Goal: Transaction & Acquisition: Purchase product/service

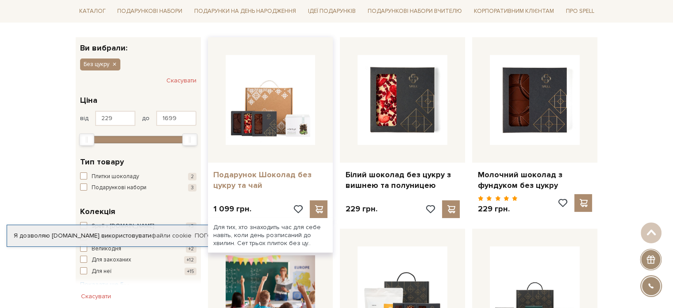
click at [260, 175] on link "Подарунок Шоколад без цукру та чай" at bounding box center [270, 180] width 115 height 21
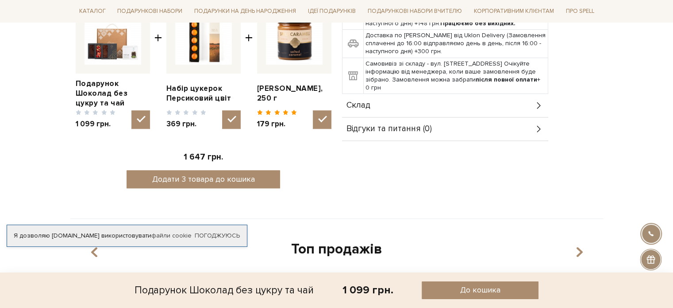
scroll to position [354, 0]
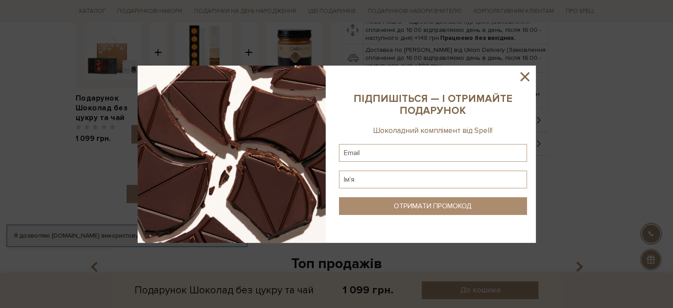
click at [526, 77] on icon at bounding box center [525, 76] width 9 height 9
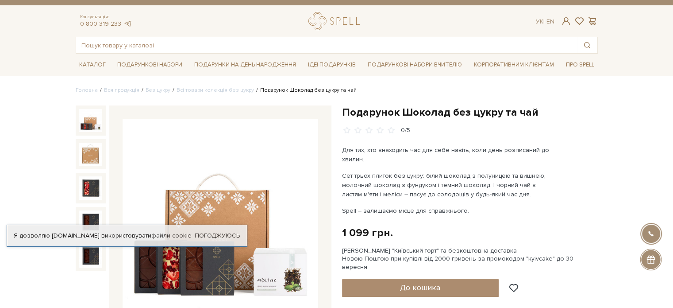
scroll to position [0, 0]
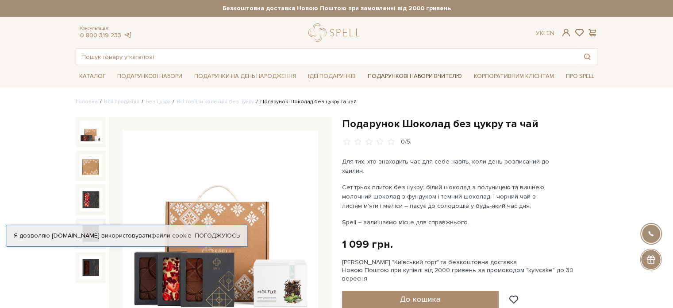
click at [429, 75] on link "Подарункові набори Вчителю" at bounding box center [414, 76] width 101 height 15
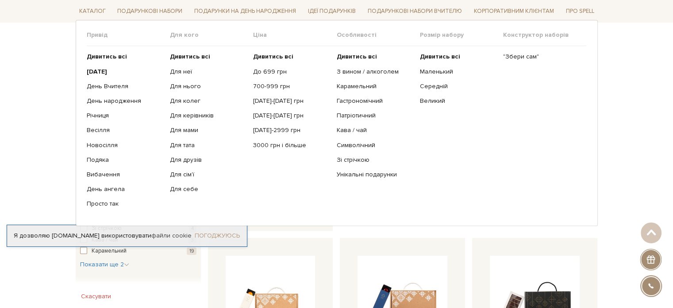
scroll to position [310, 0]
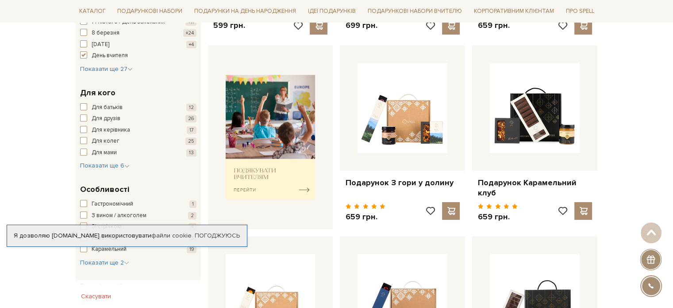
click at [214, 236] on link "Погоджуюсь" at bounding box center [217, 236] width 45 height 8
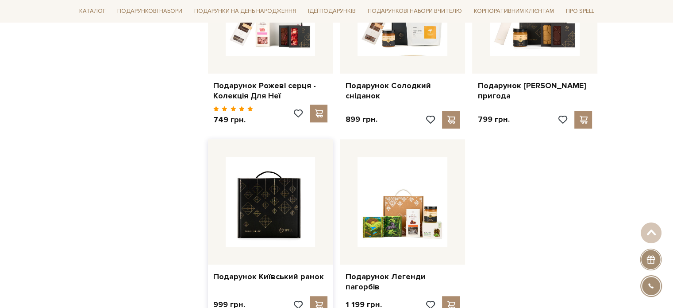
scroll to position [1018, 0]
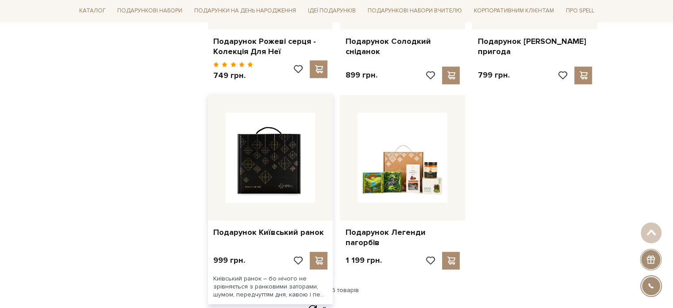
click at [251, 184] on img at bounding box center [271, 157] width 90 height 90
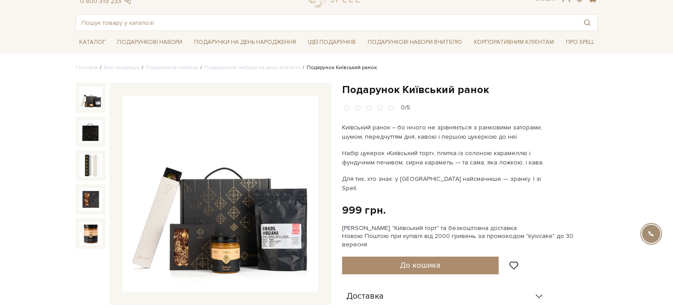
scroll to position [44, 0]
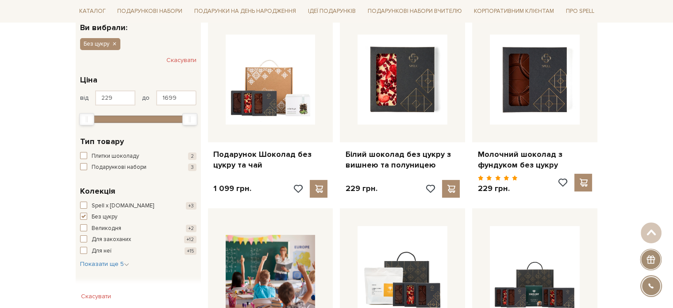
scroll to position [133, 0]
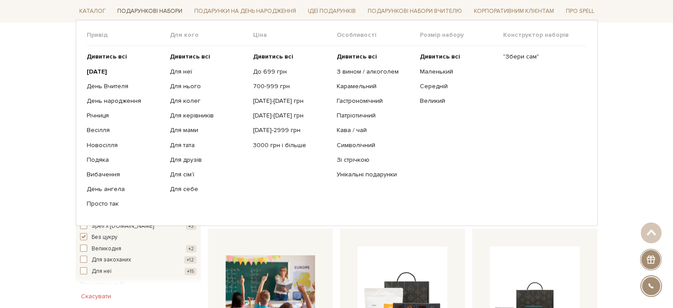
click at [174, 15] on link "Подарункові набори" at bounding box center [150, 11] width 72 height 14
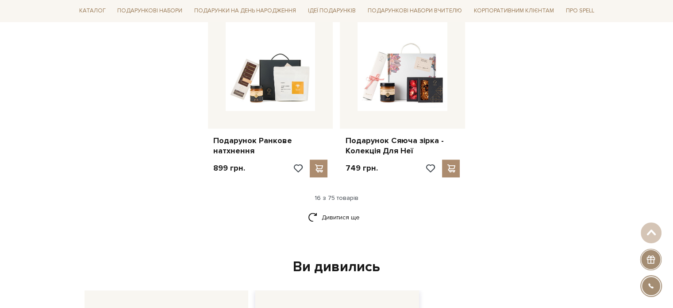
scroll to position [1151, 0]
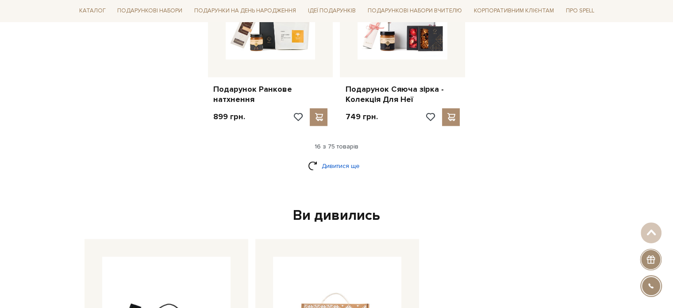
click at [333, 161] on link "Дивитися ще" at bounding box center [337, 165] width 58 height 15
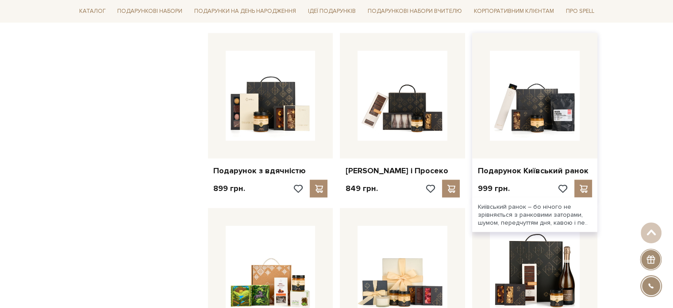
scroll to position [1948, 0]
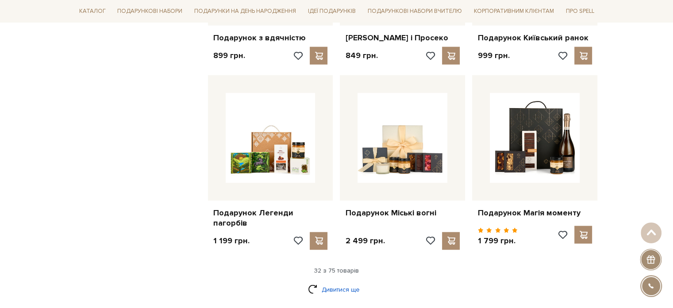
click at [321, 285] on link "Дивитися ще" at bounding box center [337, 289] width 58 height 15
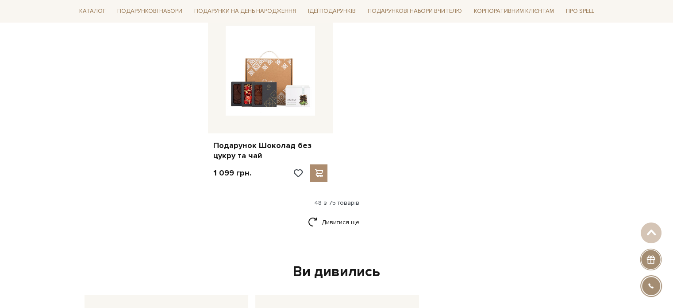
scroll to position [3144, 0]
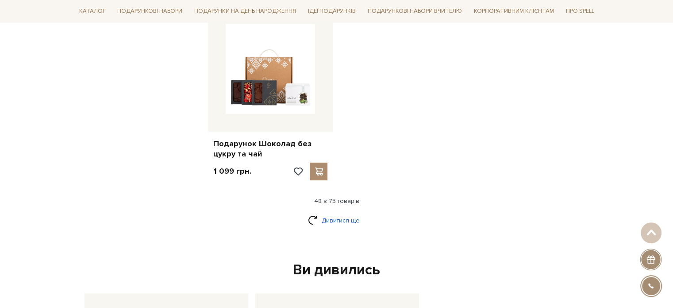
click at [318, 223] on link "Дивитися ще" at bounding box center [337, 220] width 58 height 15
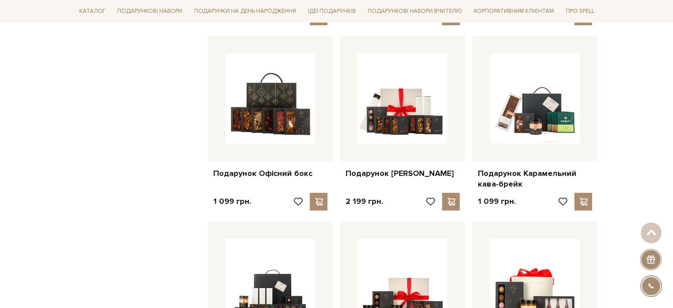
scroll to position [3719, 0]
